Goal: Task Accomplishment & Management: Manage account settings

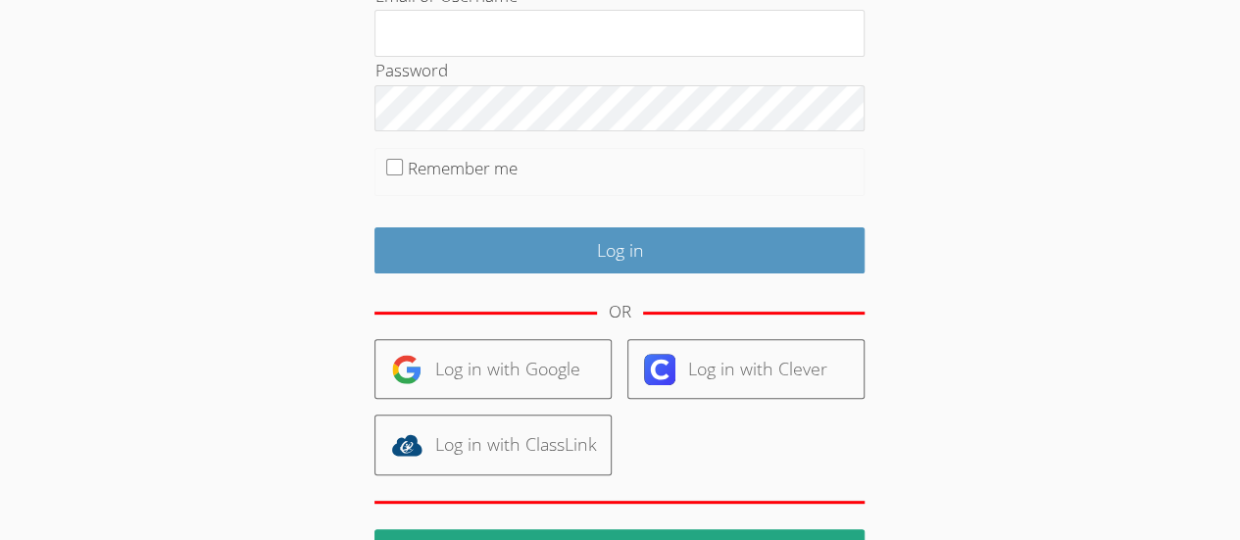
scroll to position [175, 0]
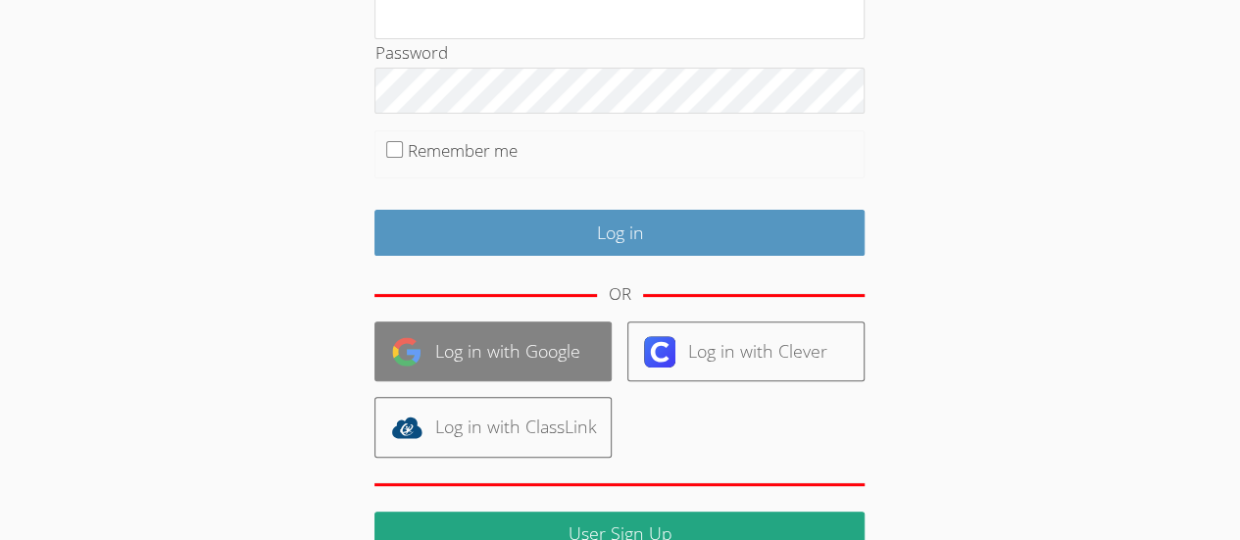
click at [568, 353] on link "Log in with Google" at bounding box center [492, 351] width 237 height 60
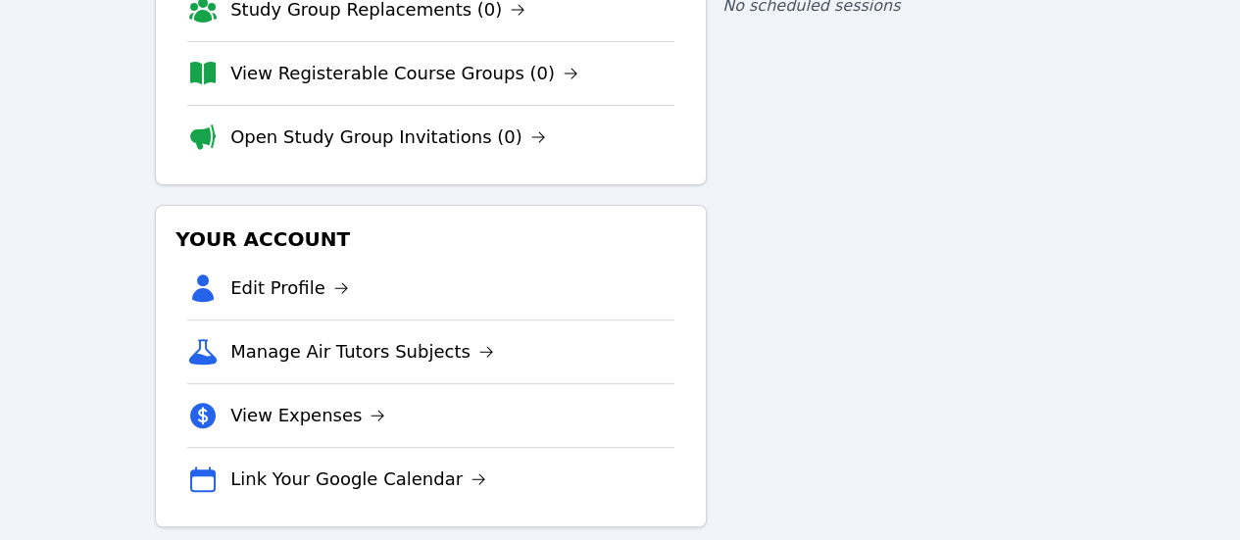
scroll to position [241, 0]
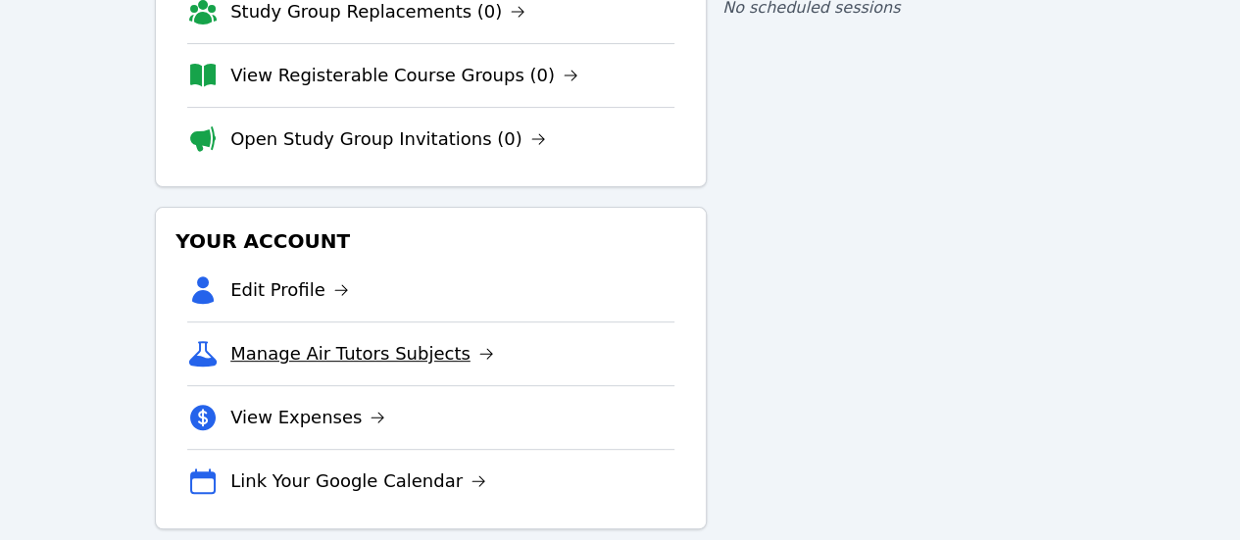
click at [427, 340] on link "Manage Air Tutors Subjects" at bounding box center [362, 353] width 264 height 27
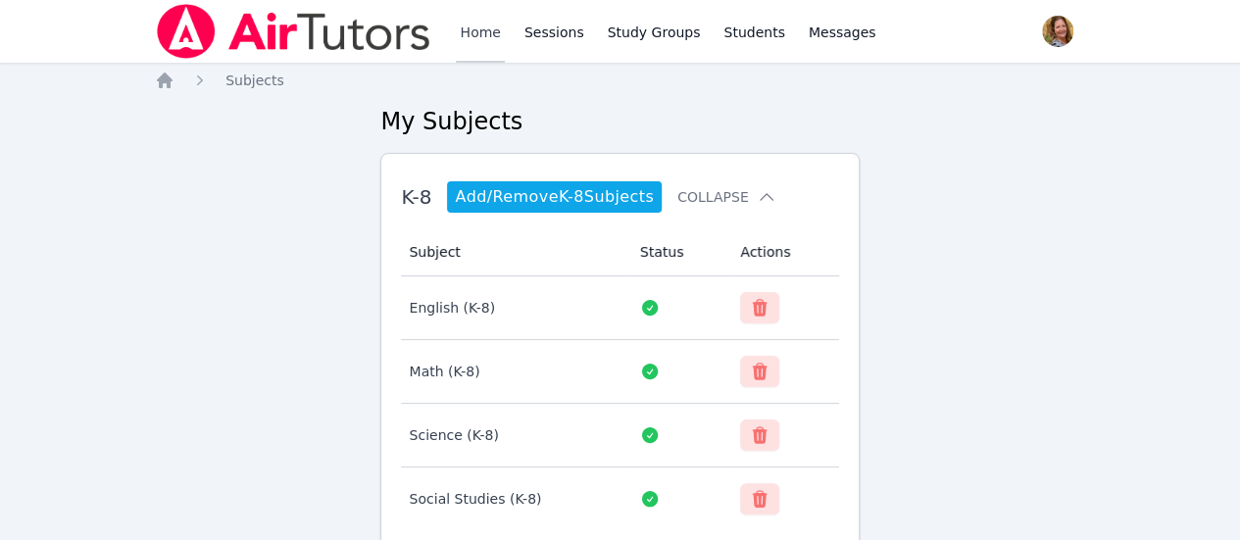
click at [487, 47] on link "Home" at bounding box center [480, 31] width 48 height 63
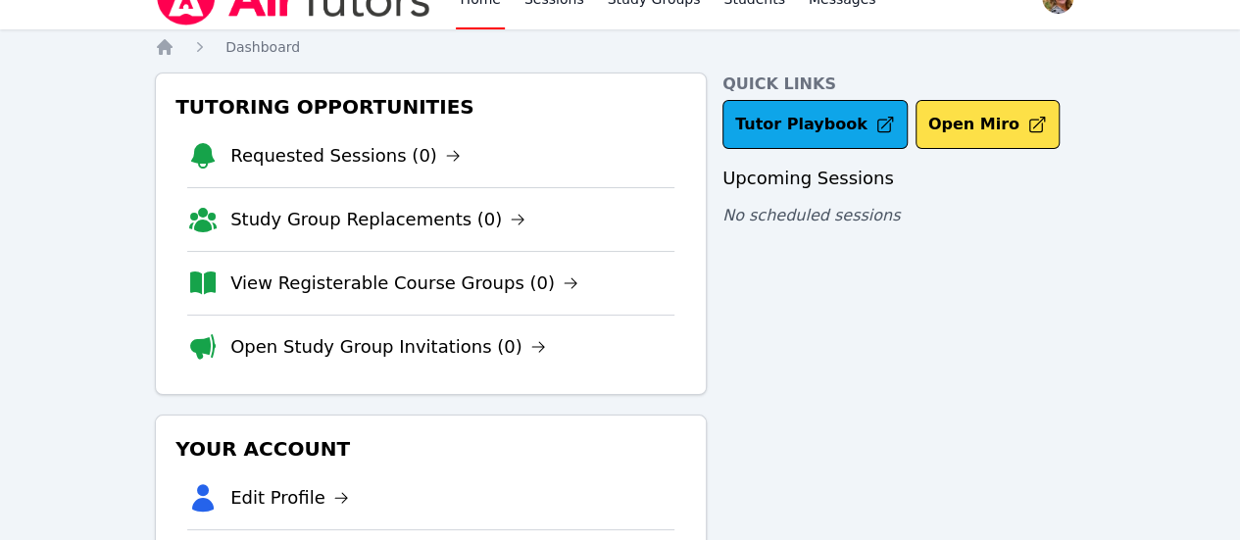
scroll to position [24, 0]
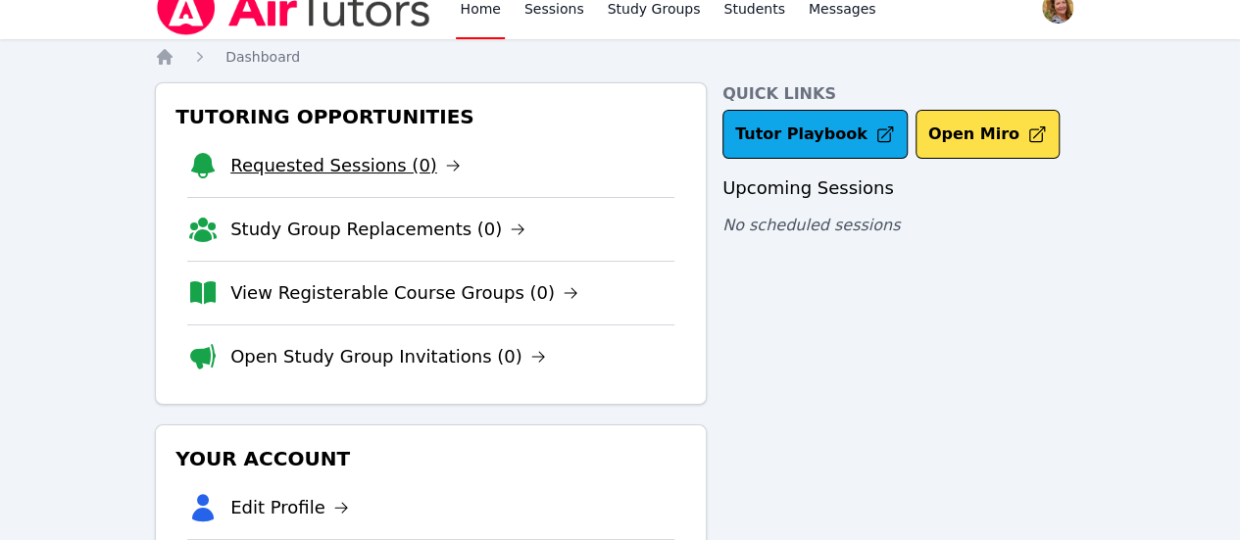
click at [408, 173] on link "Requested Sessions (0)" at bounding box center [345, 165] width 230 height 27
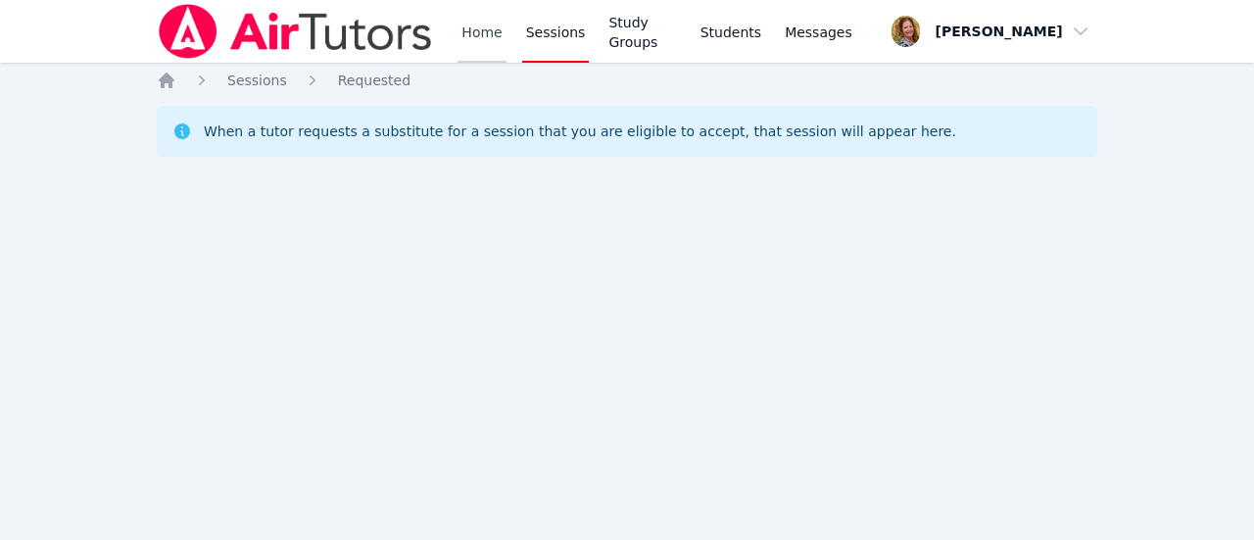
click at [490, 39] on link "Home" at bounding box center [482, 31] width 48 height 63
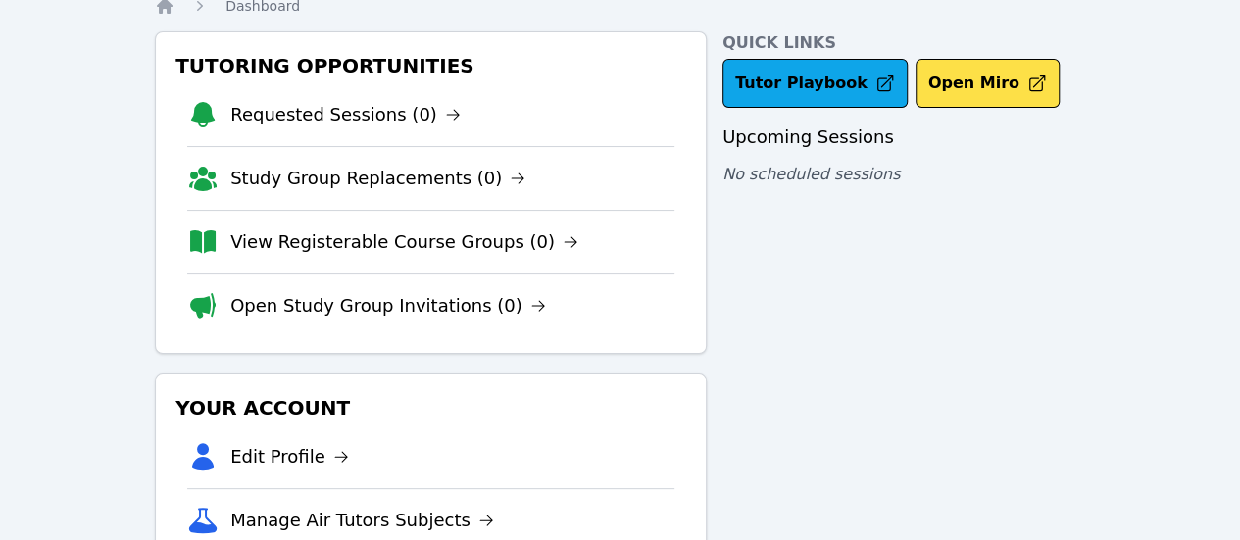
scroll to position [77, 0]
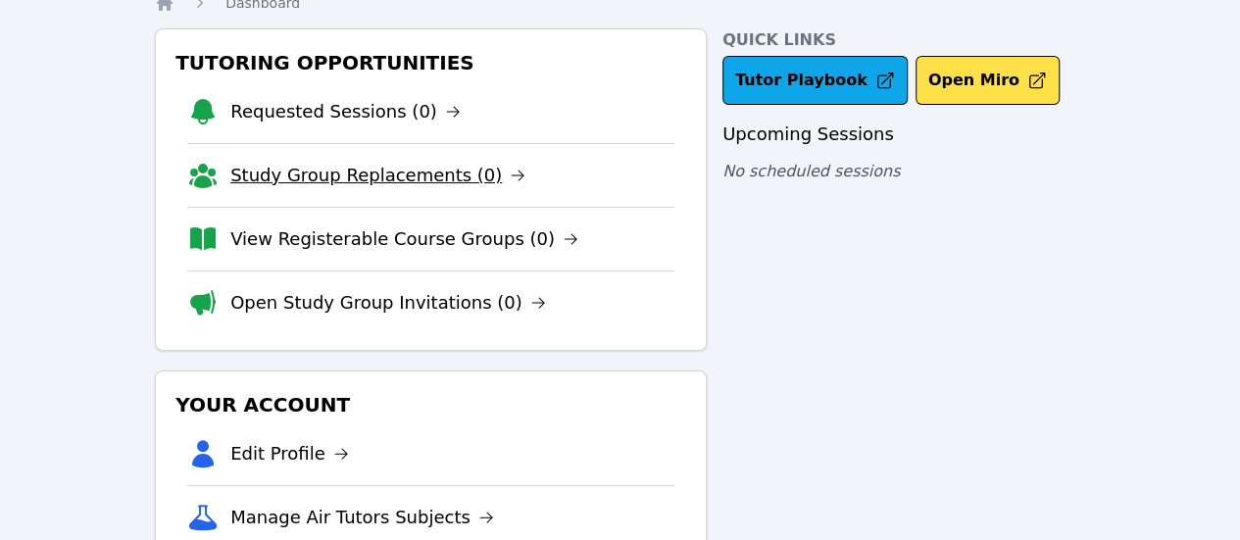
click at [481, 184] on link "Study Group Replacements (0)" at bounding box center [377, 175] width 295 height 27
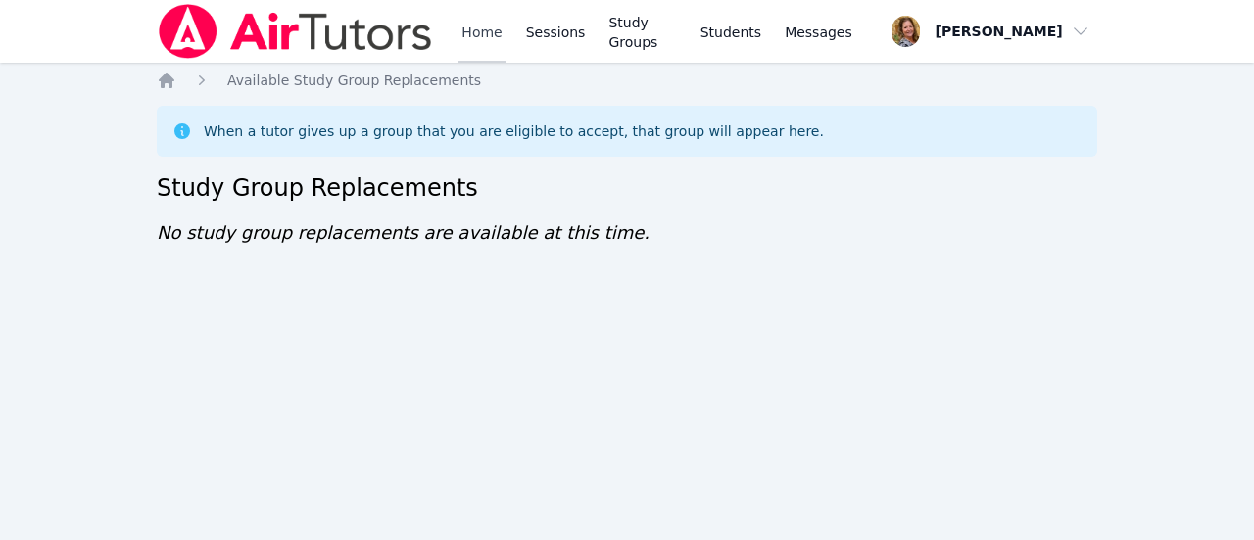
click at [490, 38] on link "Home" at bounding box center [482, 31] width 48 height 63
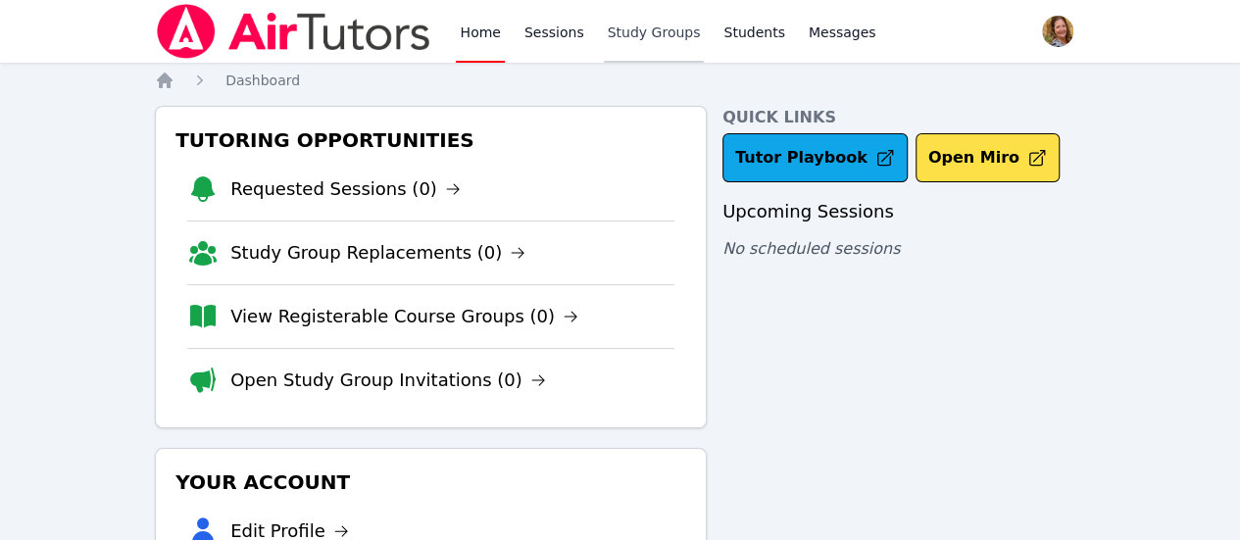
click at [639, 33] on link "Study Groups" at bounding box center [654, 31] width 101 height 63
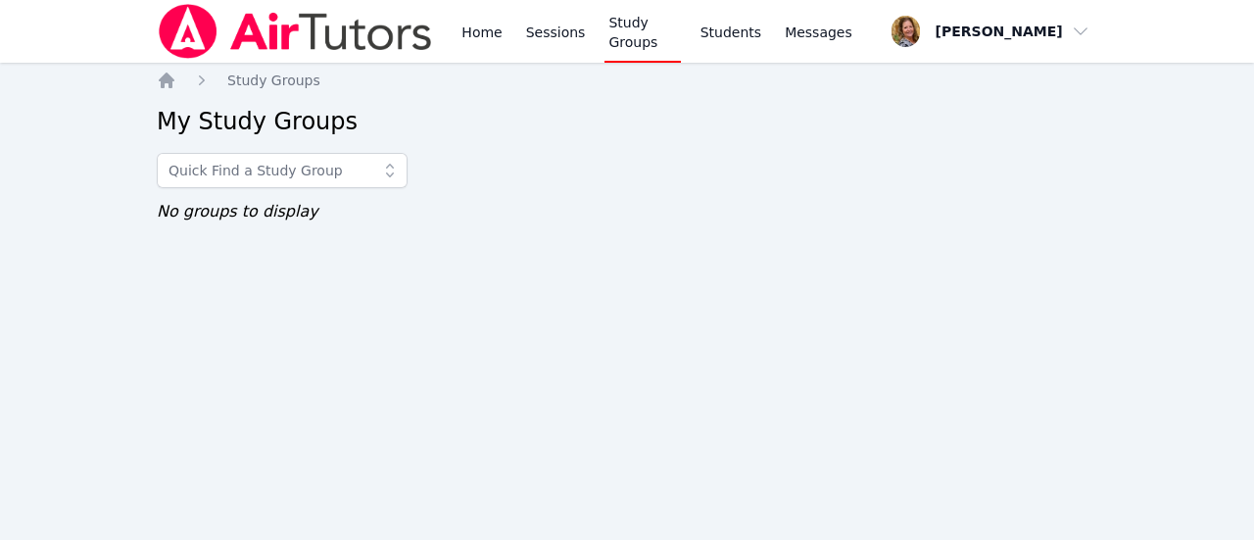
click at [729, 34] on link "Students" at bounding box center [731, 31] width 69 height 63
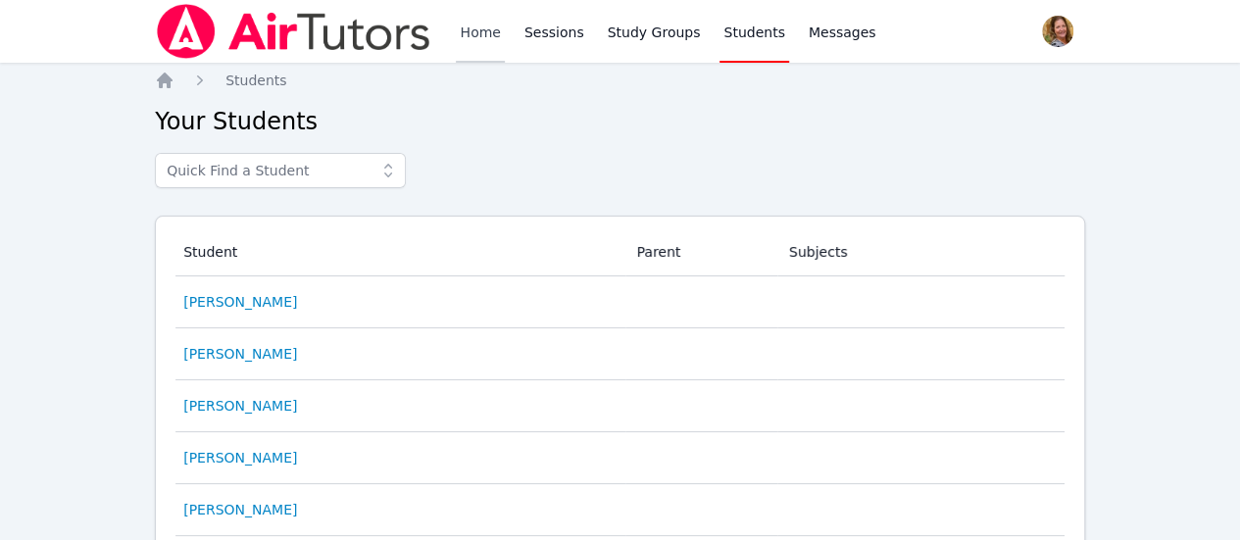
click at [480, 49] on link "Home" at bounding box center [480, 31] width 48 height 63
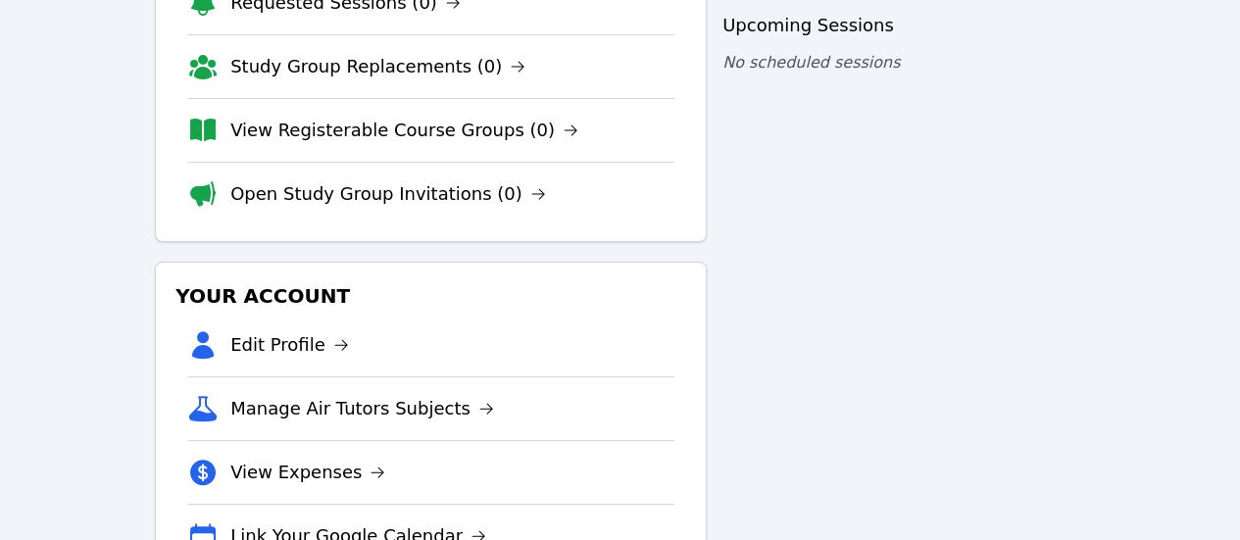
scroll to position [170, 0]
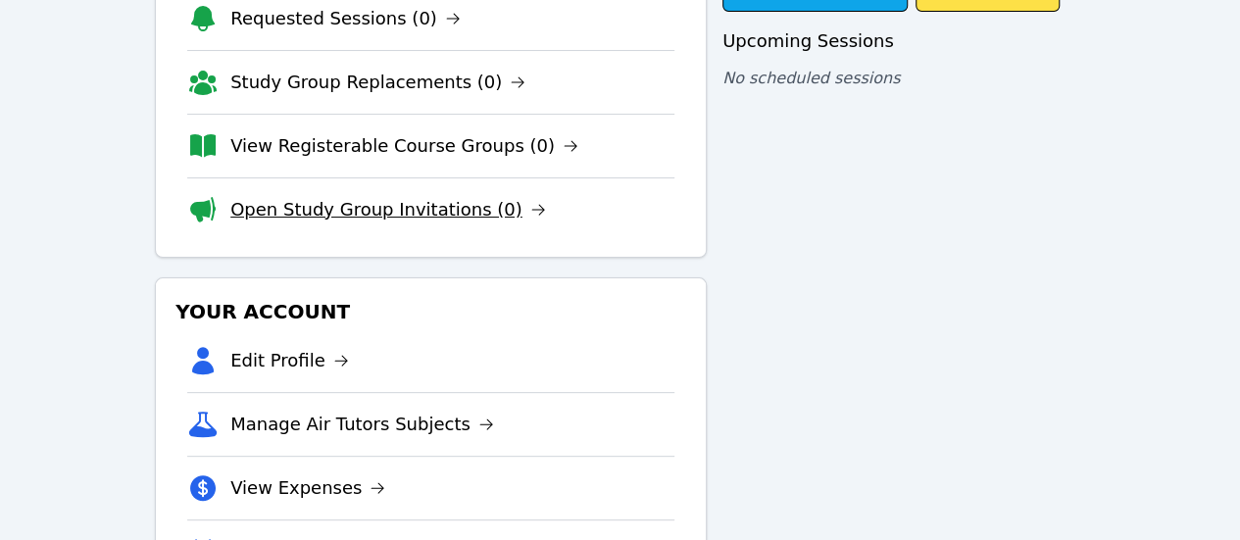
click at [485, 212] on link "Open Study Group Invitations (0)" at bounding box center [388, 209] width 316 height 27
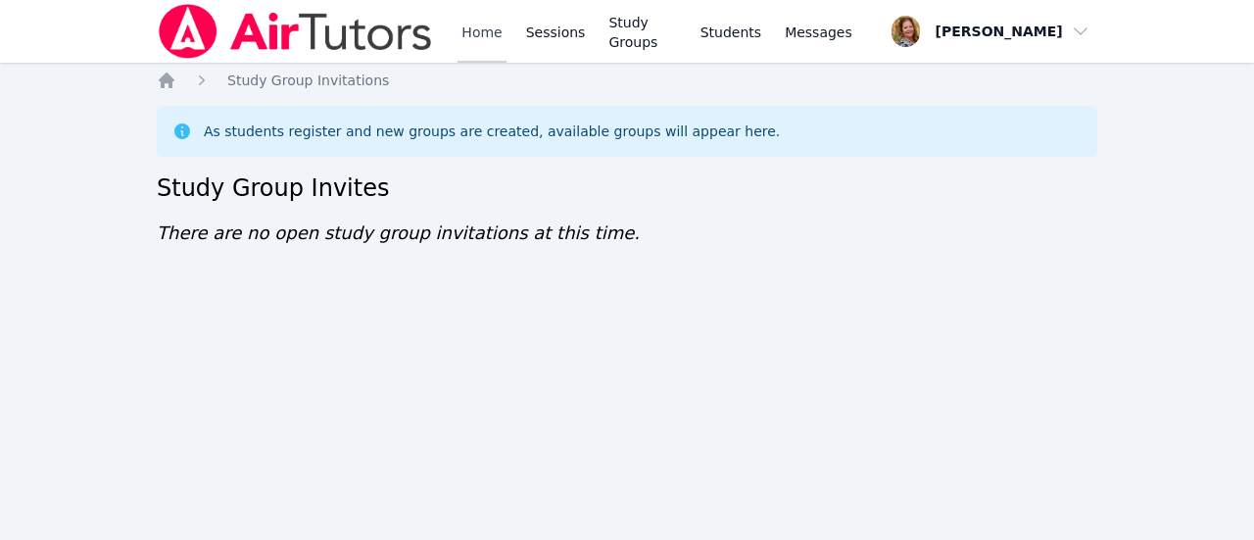
click at [486, 35] on link "Home" at bounding box center [482, 31] width 48 height 63
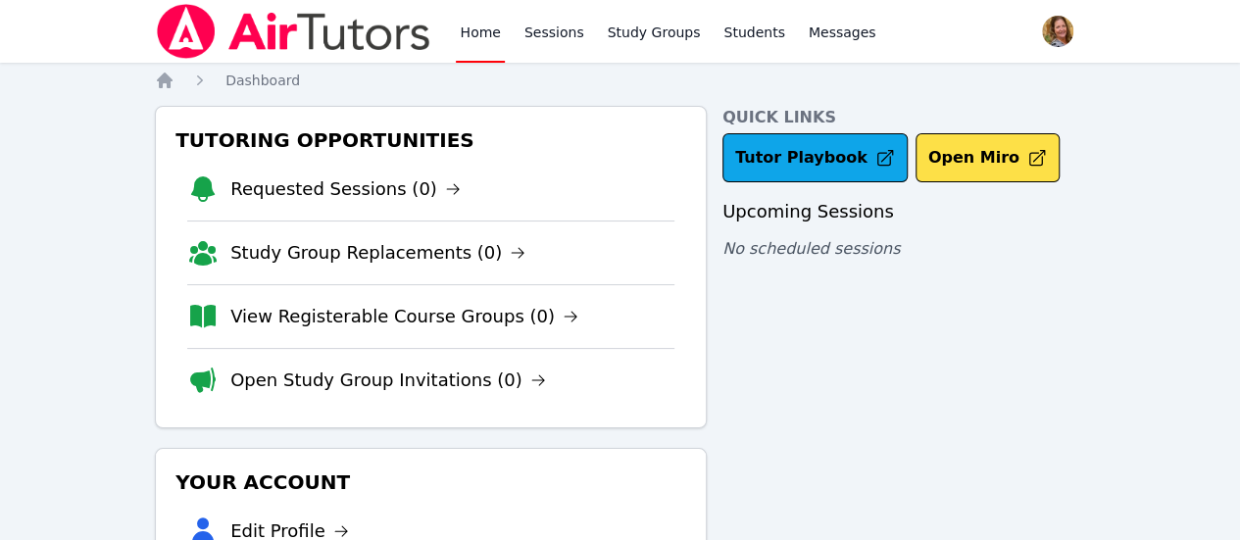
click at [1036, 33] on span "button" at bounding box center [1057, 31] width 43 height 43
click at [936, 116] on button "Logout" at bounding box center [979, 111] width 188 height 35
